Goal: Transaction & Acquisition: Book appointment/travel/reservation

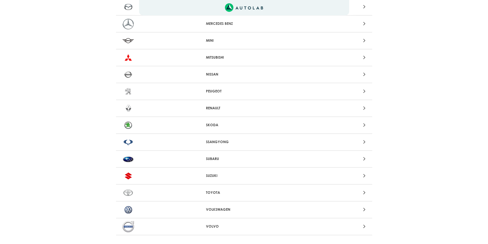
scroll to position [436, 0]
click at [221, 123] on p "SKODA" at bounding box center [244, 124] width 76 height 5
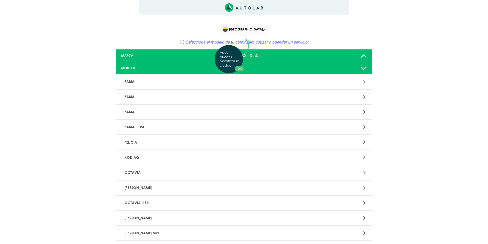
click at [148, 114] on div "Aquí, puedes modificar la ciudad. OK .aex,.bex{fill:none!important;stroke:#50c4…" at bounding box center [244, 122] width 488 height 244
click at [365, 115] on icon at bounding box center [364, 112] width 2 height 7
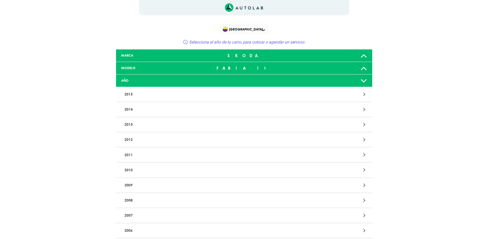
click at [355, 109] on div at bounding box center [328, 109] width 84 height 7
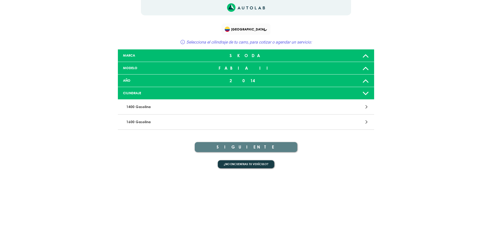
click at [348, 124] on div at bounding box center [330, 122] width 84 height 7
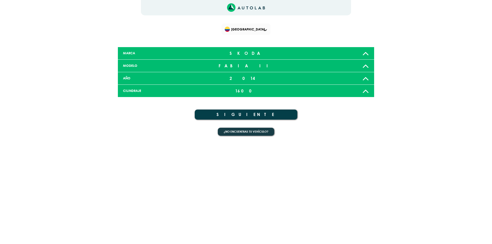
click at [250, 115] on button "SIGUIENTE" at bounding box center [246, 115] width 103 height 10
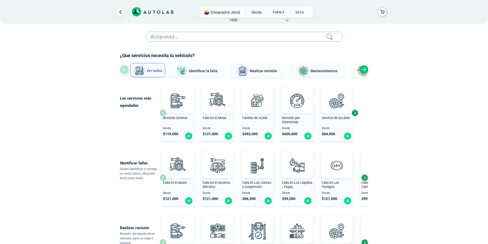
click at [326, 67] on button "Mantenimientos" at bounding box center [317, 70] width 55 height 14
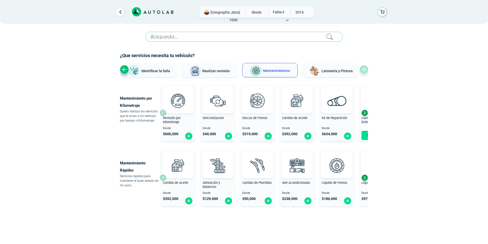
click at [175, 115] on div "Revisión por Kilometraje Desde $ 600,000" at bounding box center [178, 113] width 35 height 55
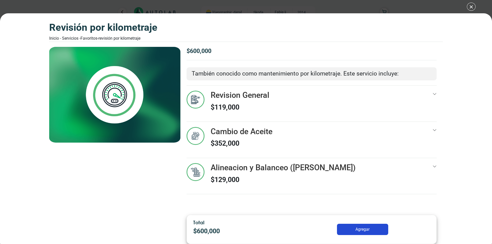
click at [24, 4] on div "Revisión por Kilometraje Inicio - Servicios - Favoritos - Revisión por Kilometr…" at bounding box center [246, 122] width 492 height 244
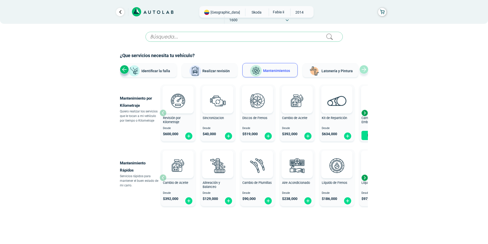
scroll to position [9, 0]
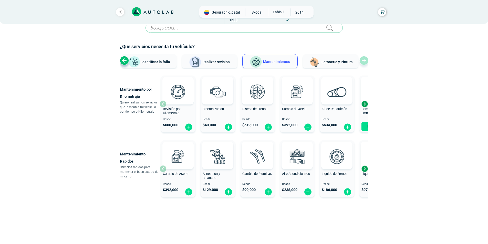
click at [363, 167] on div "Next slide" at bounding box center [365, 169] width 8 height 8
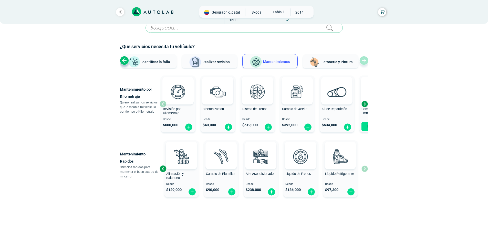
click at [363, 101] on div "Next slide" at bounding box center [365, 104] width 8 height 8
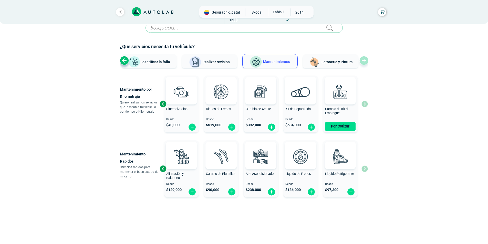
click at [363, 101] on div "Revisión por Kilometraje Desde $ 600,000 Sincronizacion Desde $ 40,000 Discos d…" at bounding box center [264, 104] width 208 height 61
click at [162, 104] on div "Previous slide" at bounding box center [163, 104] width 8 height 8
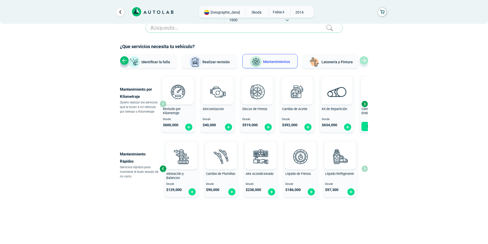
click at [162, 104] on div "Revisión por Kilometraje Desde $ 600,000" at bounding box center [178, 104] width 35 height 55
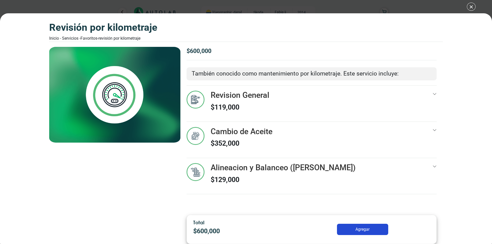
click at [8, 5] on div "Revisión por Kilometraje Inicio - Servicios - Favoritos - Revisión por Kilometr…" at bounding box center [246, 122] width 492 height 244
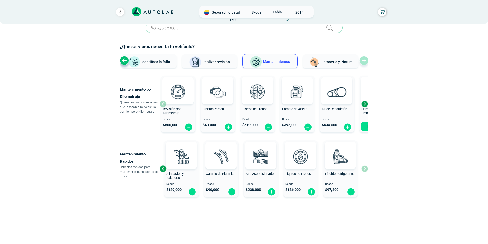
click at [217, 65] on button "Realizar revisión" at bounding box center [209, 61] width 55 height 14
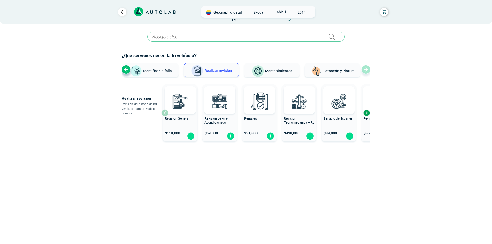
click at [270, 73] on span "Mantenimientos" at bounding box center [278, 71] width 27 height 4
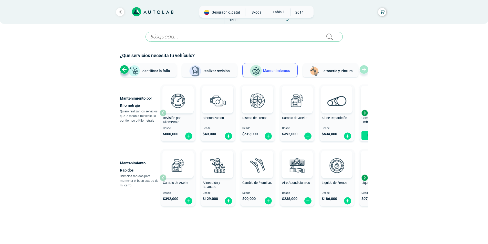
click at [365, 112] on div "Next slide" at bounding box center [365, 113] width 8 height 8
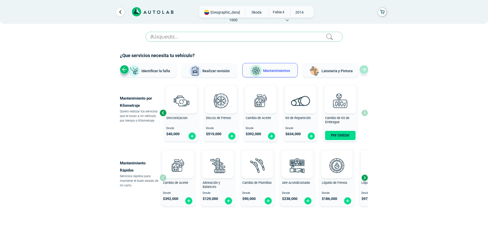
click at [365, 112] on div "Revisión por Kilometraje Desde $ 600,000 Sincronizacion Desde $ 40,000 Discos d…" at bounding box center [264, 113] width 208 height 61
click at [164, 113] on div "Previous slide" at bounding box center [163, 113] width 8 height 8
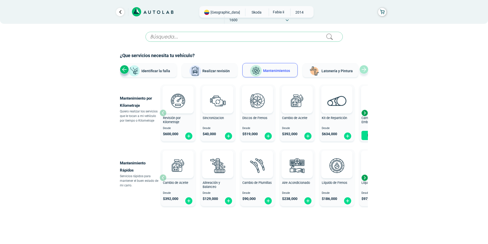
click at [164, 113] on div "Revisión por Kilometraje Desde $ 600,000" at bounding box center [178, 113] width 35 height 55
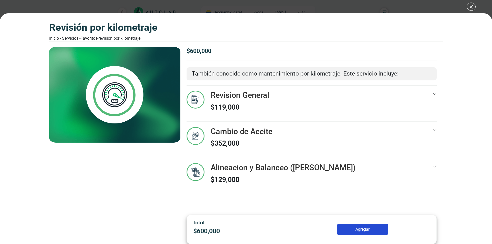
click at [361, 227] on button "Agregar" at bounding box center [362, 229] width 51 height 11
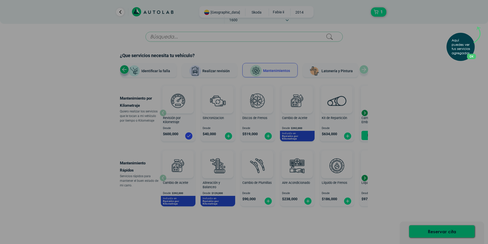
click at [211, 82] on div "Aquí puedes ver tus servicios agregados. OK .aex,.bex{fill:none!important;strok…" at bounding box center [244, 122] width 488 height 244
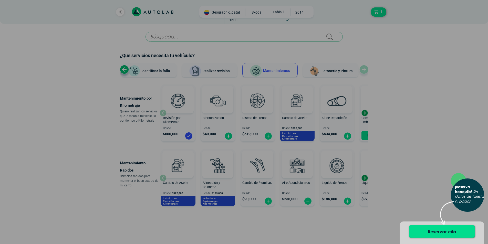
click at [229, 137] on div "× ¡Reserva tranquilo! Sin datos de tarjeta ni pagos" at bounding box center [244, 122] width 488 height 244
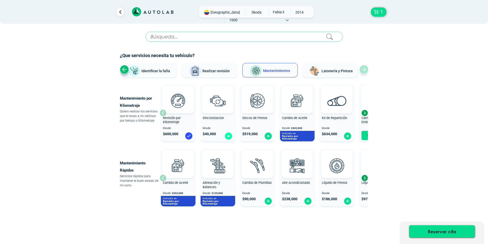
click at [227, 137] on img at bounding box center [228, 136] width 8 height 8
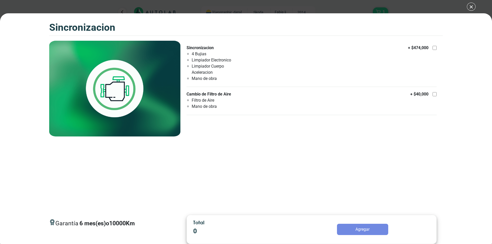
click at [83, 4] on div "SINCRONIZACION 1 SINCRONIZACION 6 10000 Km" at bounding box center [246, 122] width 492 height 244
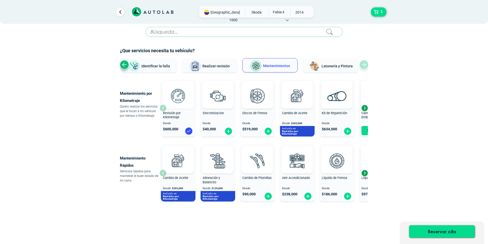
scroll to position [9, 0]
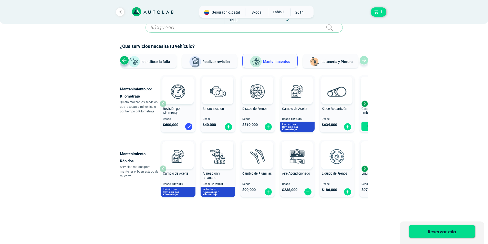
click at [338, 155] on img at bounding box center [337, 156] width 23 height 23
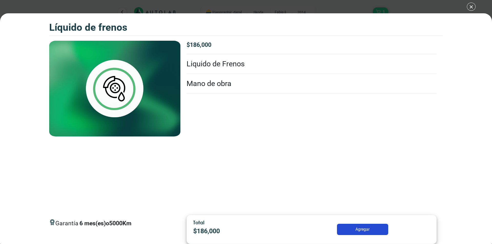
click at [0, 2] on div "Líquido de Frenos 1 Líquido de Frenos 6" at bounding box center [246, 122] width 492 height 244
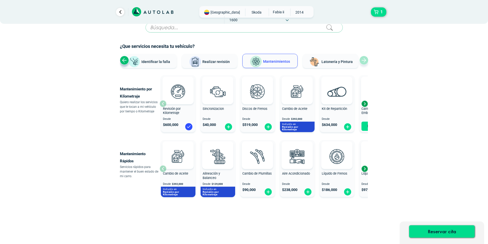
click at [366, 103] on div "Next slide" at bounding box center [365, 104] width 8 height 8
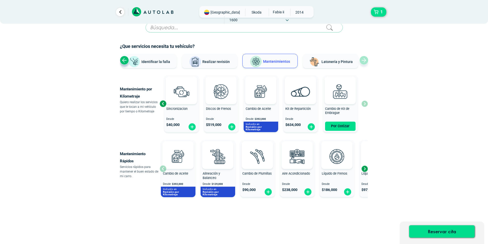
click at [366, 103] on div "Revisión por Kilometraje Desde $ 600,000 Sincronizacion Desde $ 40,000 Discos d…" at bounding box center [264, 103] width 208 height 61
click at [366, 166] on div "Next slide" at bounding box center [365, 169] width 8 height 8
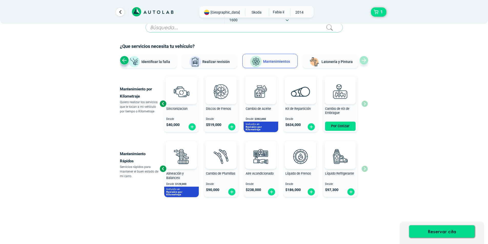
click at [366, 168] on div "Cambio de Aceite Desde $ 392,000 Incluido en Revisión por Kilometraje Alineació…" at bounding box center [264, 168] width 208 height 61
click at [165, 171] on div "Previous slide" at bounding box center [163, 169] width 8 height 8
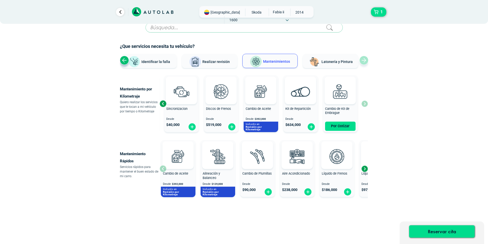
click at [162, 169] on div "Cambio de Aceite Desde $ 392,000 Incluido en Revisión por Kilometraje" at bounding box center [178, 169] width 35 height 56
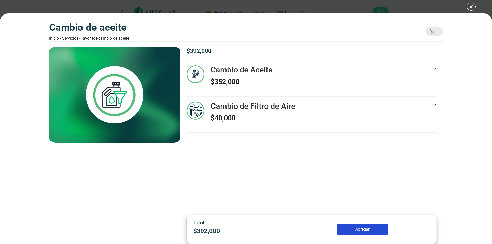
click at [26, 5] on div "Cambio de Aceite Inicio - Servicios - Favoritos - Cambio de Aceite 1 1 Cambio d…" at bounding box center [246, 122] width 492 height 244
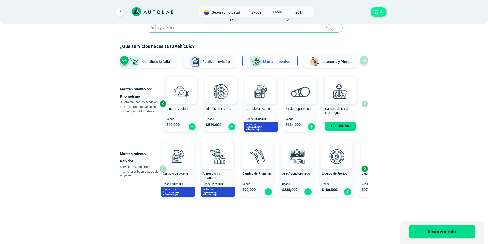
click at [385, 9] on button "1" at bounding box center [378, 11] width 15 height 9
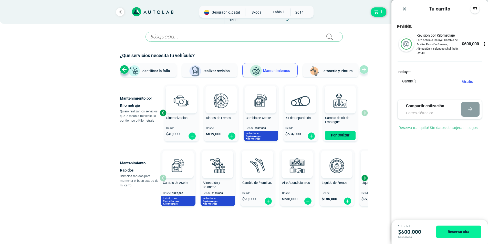
click at [483, 43] on icon at bounding box center [484, 44] width 5 height 5
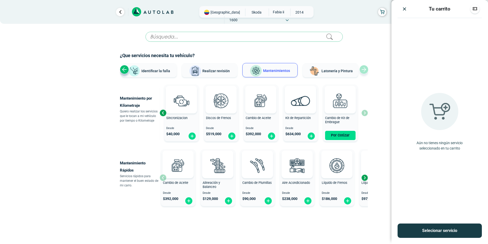
click at [217, 226] on div "× ESTE SERVICIO YA ESTÁ INCLUÍDO Launch demo modal x" at bounding box center [244, 142] width 249 height 221
click at [105, 39] on div "× ESTE SERVICIO YA ESTÁ INCLUÍDO Launch demo modal x" at bounding box center [244, 142] width 308 height 221
click at [406, 9] on img "Close" at bounding box center [404, 8] width 5 height 5
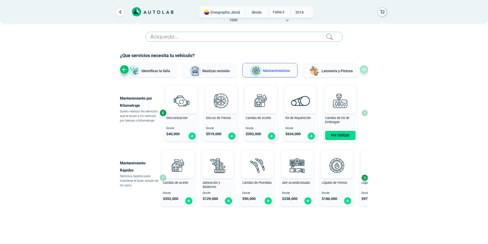
click at [248, 9] on span "SKODA" at bounding box center [257, 12] width 18 height 8
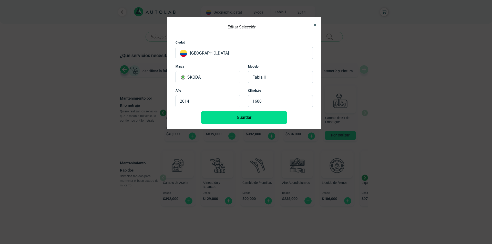
click at [316, 25] on button "Close" at bounding box center [313, 25] width 8 height 12
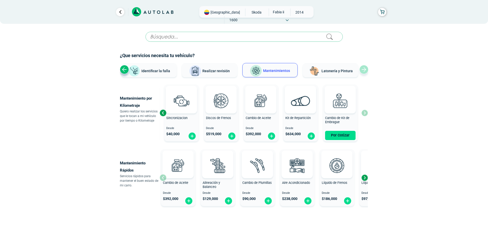
click at [281, 74] on button "Mantenimientos" at bounding box center [269, 70] width 55 height 14
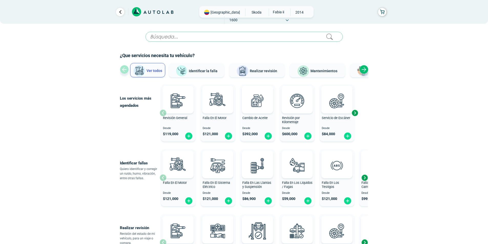
click at [256, 69] on span "Realizar revisión" at bounding box center [263, 71] width 27 height 4
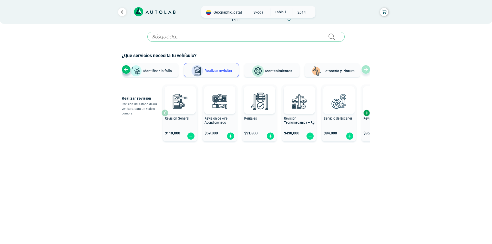
click at [342, 113] on div at bounding box center [338, 100] width 31 height 28
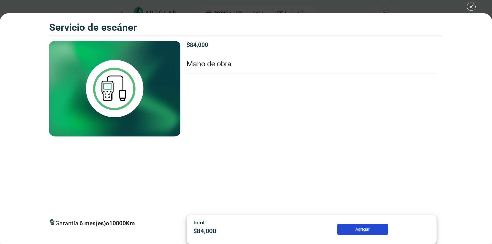
click at [34, 8] on div "Servicio de escáner Servicio de escáner Garantía 6" at bounding box center [246, 122] width 492 height 244
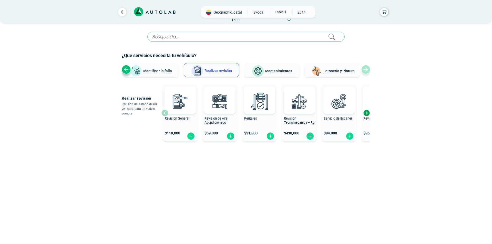
click at [273, 68] on button "Mantenimientos" at bounding box center [271, 70] width 55 height 14
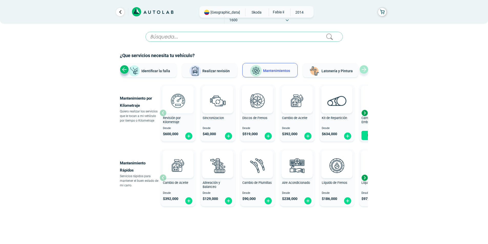
click at [182, 101] on img at bounding box center [178, 100] width 23 height 23
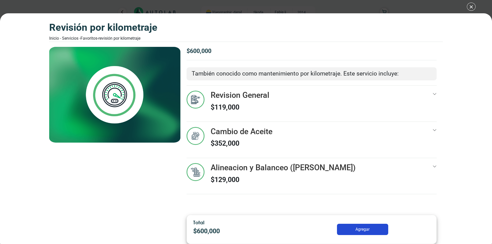
click at [237, 133] on h3 "Cambio de Aceite" at bounding box center [242, 131] width 62 height 9
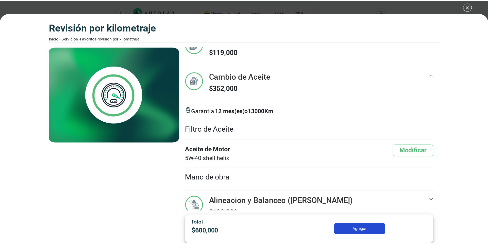
scroll to position [46, 0]
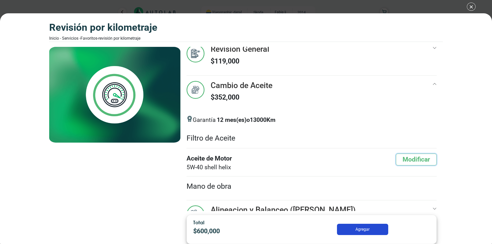
click at [412, 158] on button "Modificar" at bounding box center [416, 160] width 41 height 12
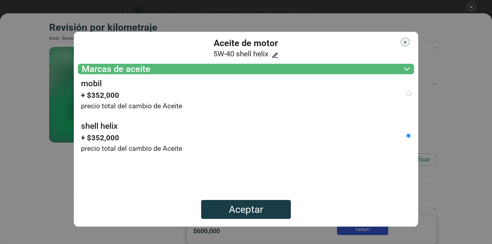
click at [409, 91] on input "MOBIL" at bounding box center [408, 93] width 5 height 5
radio input "true"
click at [260, 211] on button "Aceptar" at bounding box center [246, 209] width 90 height 19
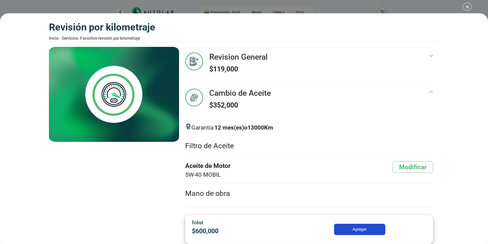
scroll to position [0, 0]
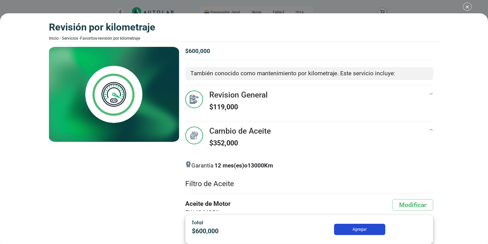
click at [53, 5] on div "Revisión por Kilometraje Inicio - Servicios - Favoritos - Revisión por Kilometr…" at bounding box center [244, 122] width 488 height 244
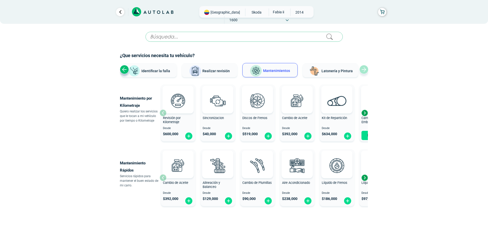
click at [275, 74] on button "Mantenimientos" at bounding box center [269, 70] width 55 height 14
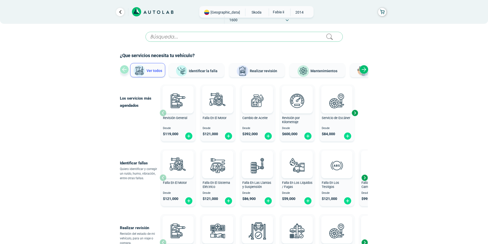
click at [332, 74] on button "Mantenimientos" at bounding box center [317, 70] width 55 height 14
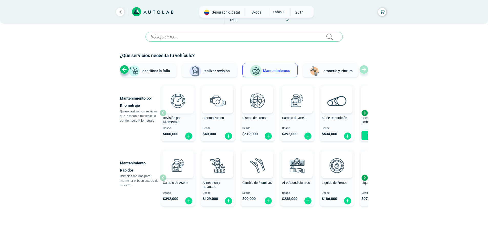
click at [177, 110] on img at bounding box center [178, 100] width 23 height 23
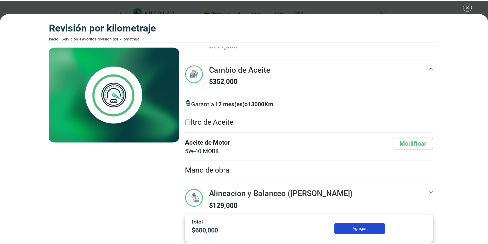
scroll to position [72, 0]
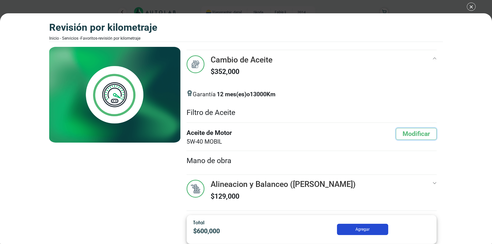
click at [415, 136] on button "Modificar" at bounding box center [416, 134] width 41 height 12
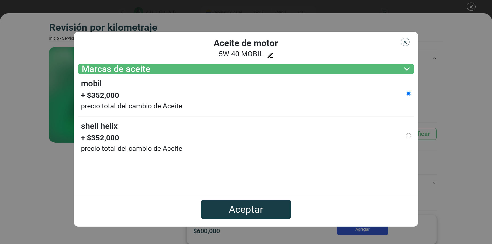
click at [107, 124] on label "shell helix" at bounding box center [99, 126] width 37 height 13
click at [269, 54] on icon at bounding box center [270, 55] width 6 height 6
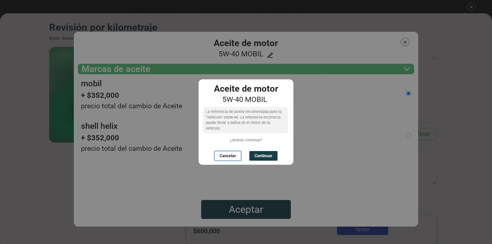
click at [227, 154] on button "Cancelar" at bounding box center [227, 156] width 27 height 10
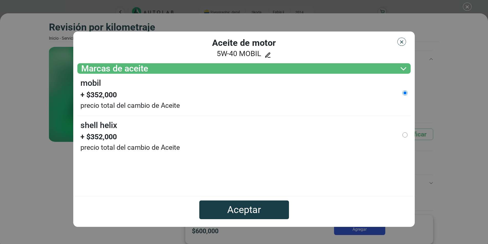
scroll to position [9, 0]
click at [401, 137] on li "shell helix + $ 352,000 precio total del cambio de Aceite" at bounding box center [244, 137] width 334 height 42
click at [404, 136] on input "radio" at bounding box center [405, 134] width 5 height 5
radio input "true"
click at [257, 203] on button "Aceptar" at bounding box center [244, 210] width 90 height 19
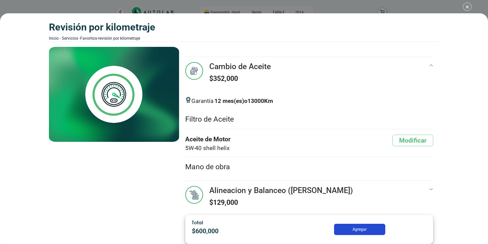
scroll to position [72, 0]
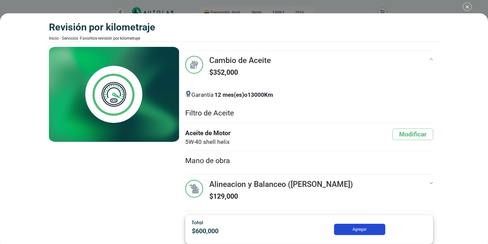
click at [262, 184] on h3 "Alineacion y Balanceo ([PERSON_NAME])" at bounding box center [281, 184] width 144 height 9
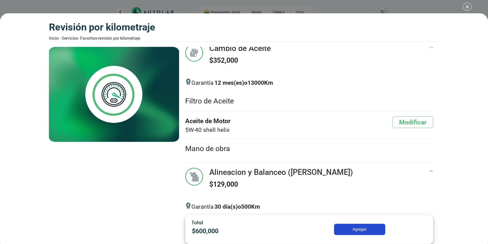
scroll to position [93, 0]
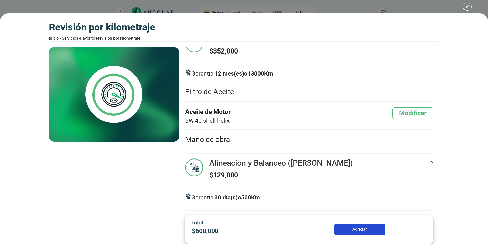
click at [331, 166] on h3 "Alineacion y Balanceo ([PERSON_NAME])" at bounding box center [281, 163] width 144 height 9
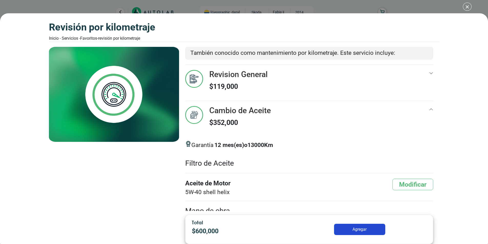
scroll to position [0, 0]
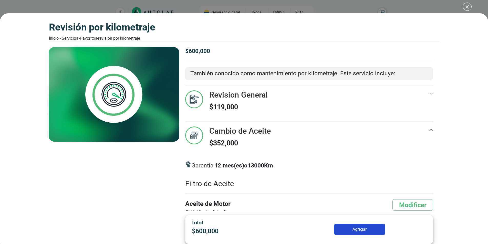
click at [233, 137] on div "Cambio de Aceite $ 352,000" at bounding box center [240, 140] width 62 height 26
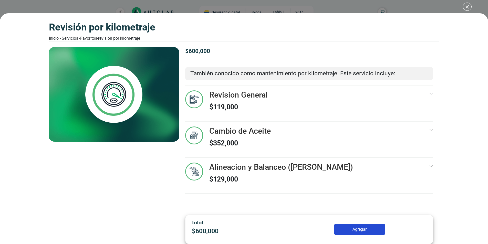
click at [431, 166] on icon at bounding box center [431, 166] width 4 height 4
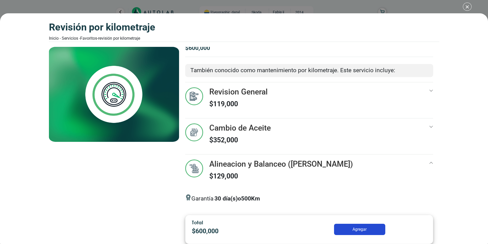
scroll to position [5, 0]
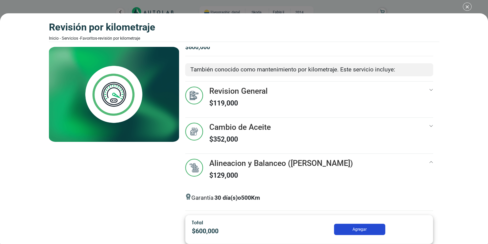
click at [374, 228] on button "Agregar" at bounding box center [359, 229] width 51 height 11
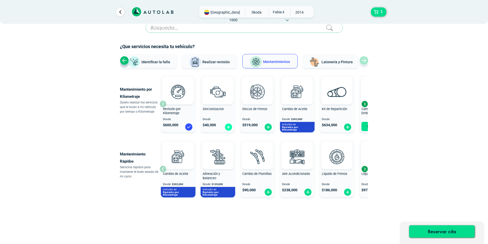
click at [229, 128] on img at bounding box center [228, 127] width 8 height 8
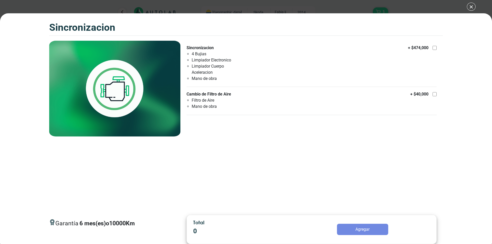
click at [435, 96] on div at bounding box center [435, 94] width 4 height 4
click at [435, 96] on input "Cambio de Filtro de Aire Filtro de Aire Mano de obra + $ 40,000" at bounding box center [435, 94] width 4 height 4
checkbox input "true"
click at [362, 226] on button "Agregar" at bounding box center [362, 229] width 51 height 11
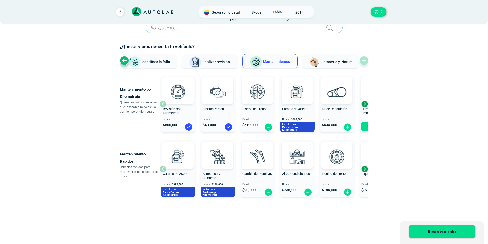
click at [365, 169] on div "Next slide" at bounding box center [365, 169] width 8 height 8
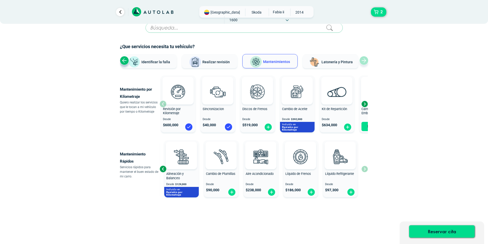
click at [365, 169] on div "Cambio de Aceite Desde $ 392,000 Incluido en Revisión por Kilometraje Alineació…" at bounding box center [264, 168] width 208 height 61
click at [366, 168] on div "Cambio de Aceite Desde $ 392,000 Incluido en Revisión por Kilometraje Alineació…" at bounding box center [264, 168] width 208 height 61
click at [300, 156] on img at bounding box center [300, 157] width 23 height 23
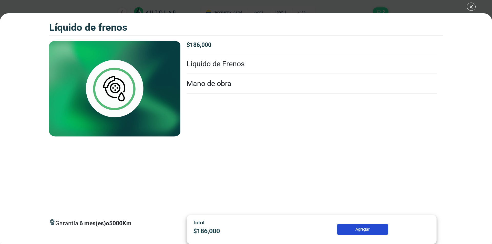
click at [24, 3] on div "Líquido de Frenos 2 Líquido de Frenos 6" at bounding box center [246, 122] width 492 height 244
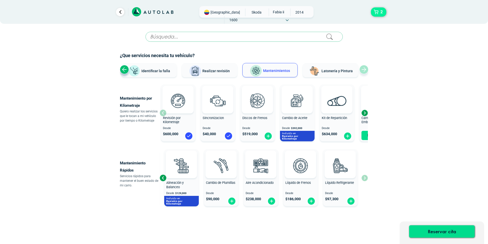
click at [379, 12] on span "2" at bounding box center [381, 12] width 5 height 9
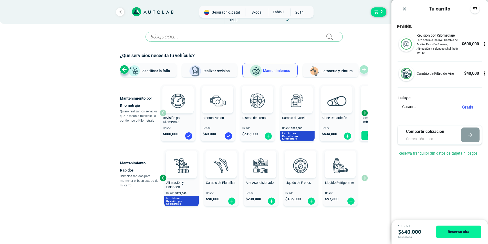
click at [404, 7] on img "Close" at bounding box center [404, 8] width 5 height 5
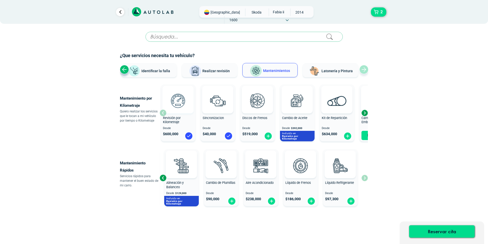
click at [185, 105] on img at bounding box center [178, 100] width 23 height 23
click at [182, 104] on img at bounding box center [178, 100] width 23 height 23
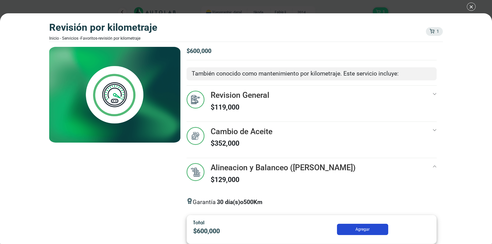
click at [23, 7] on div "Revisión por Kilometraje Inicio - Servicios - Favoritos - Revisión por Kilometr…" at bounding box center [246, 122] width 492 height 244
